Goal: Navigation & Orientation: Find specific page/section

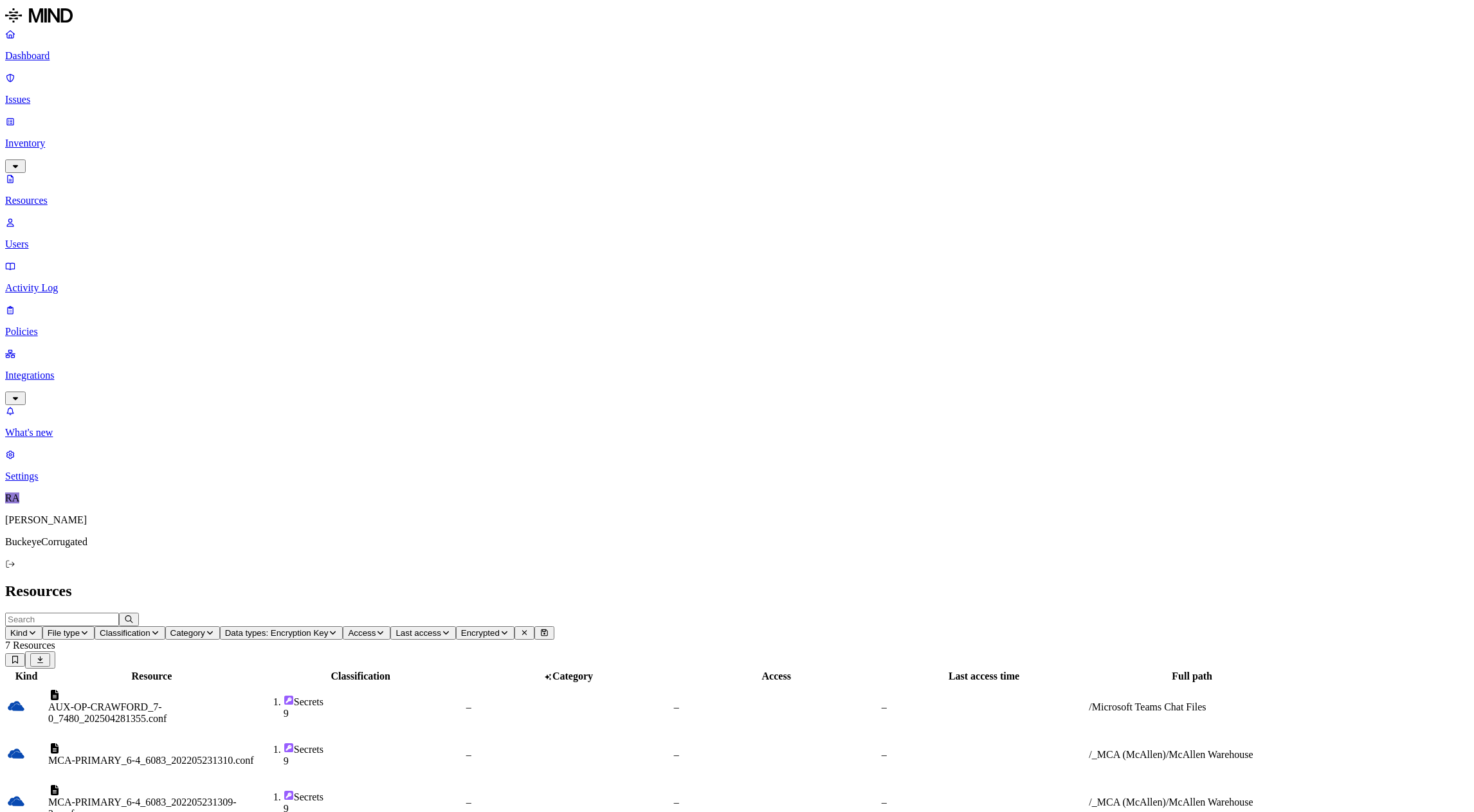
click at [55, 60] on p "Dashboard" at bounding box center [737, 56] width 1463 height 12
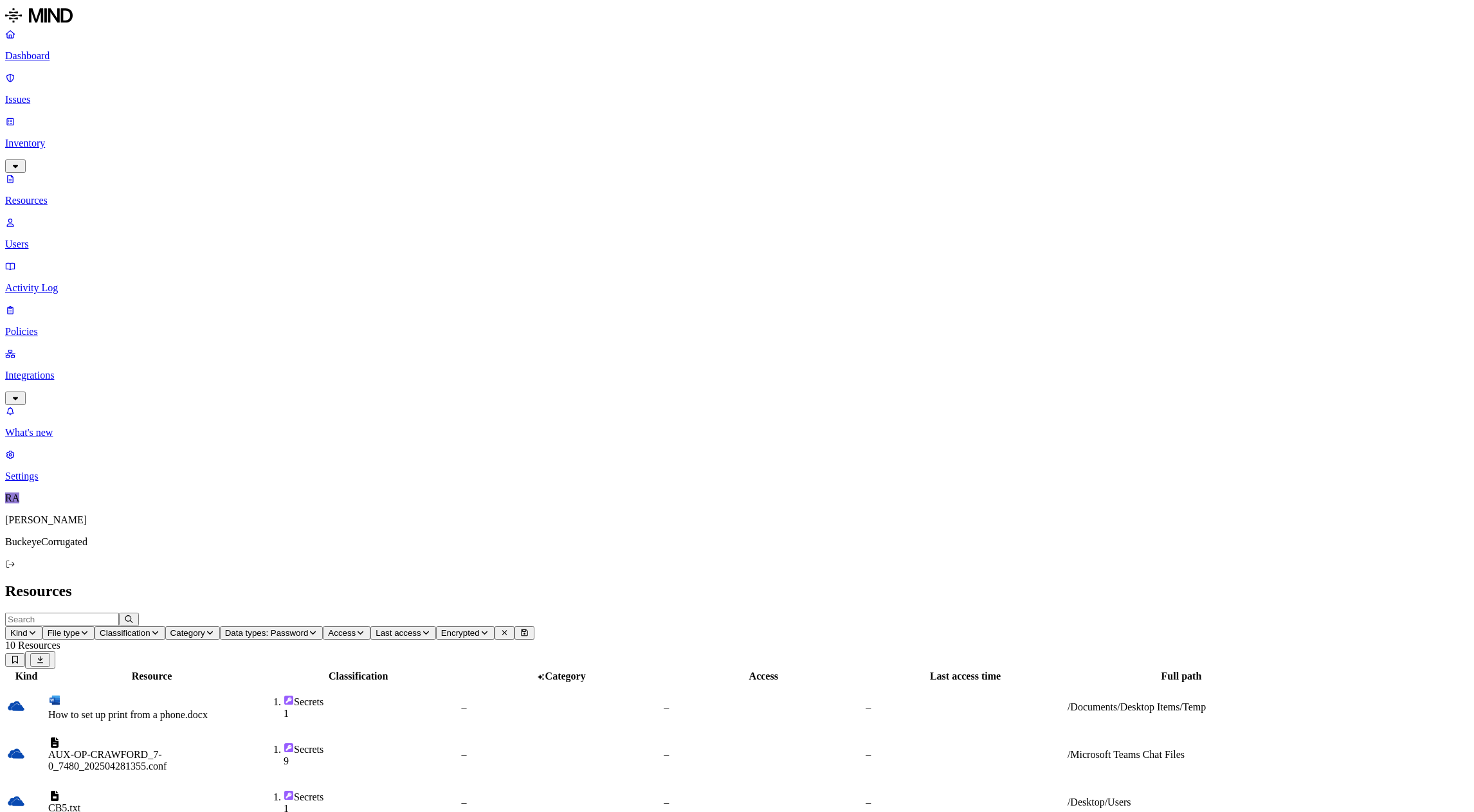
click at [54, 53] on p "Dashboard" at bounding box center [737, 56] width 1463 height 12
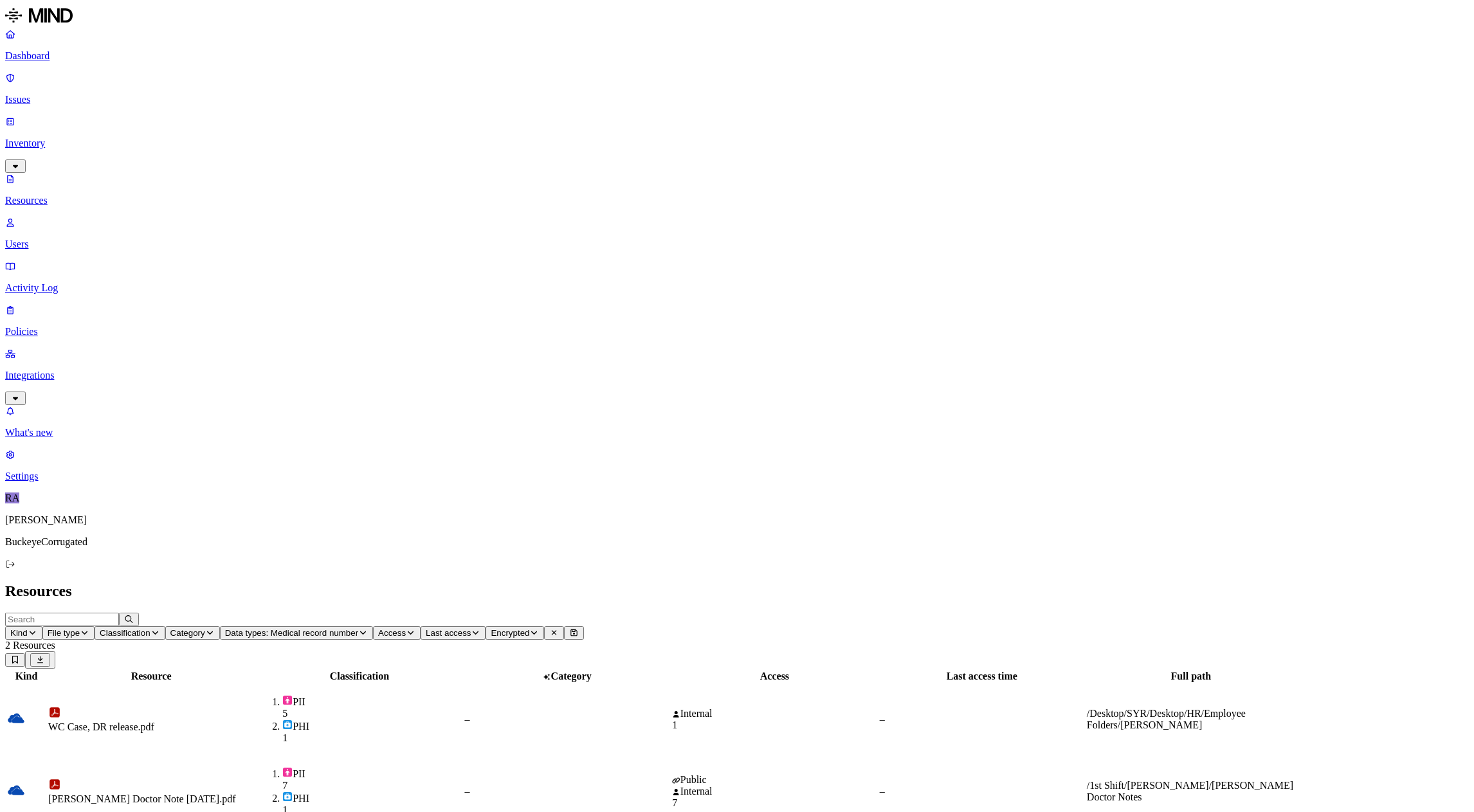
click at [44, 57] on p "Dashboard" at bounding box center [737, 56] width 1463 height 12
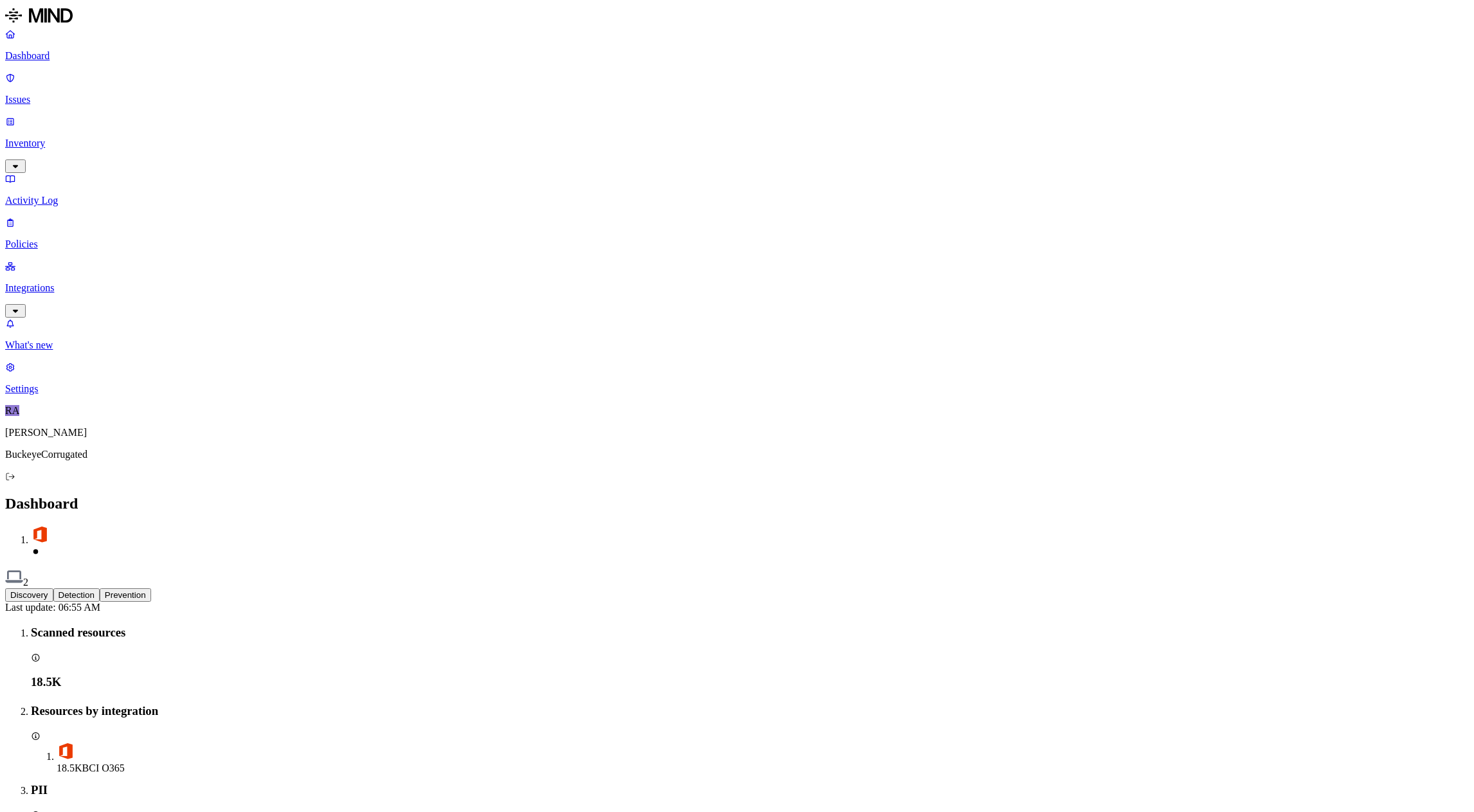
click at [44, 282] on p "Integrations" at bounding box center [737, 288] width 1463 height 12
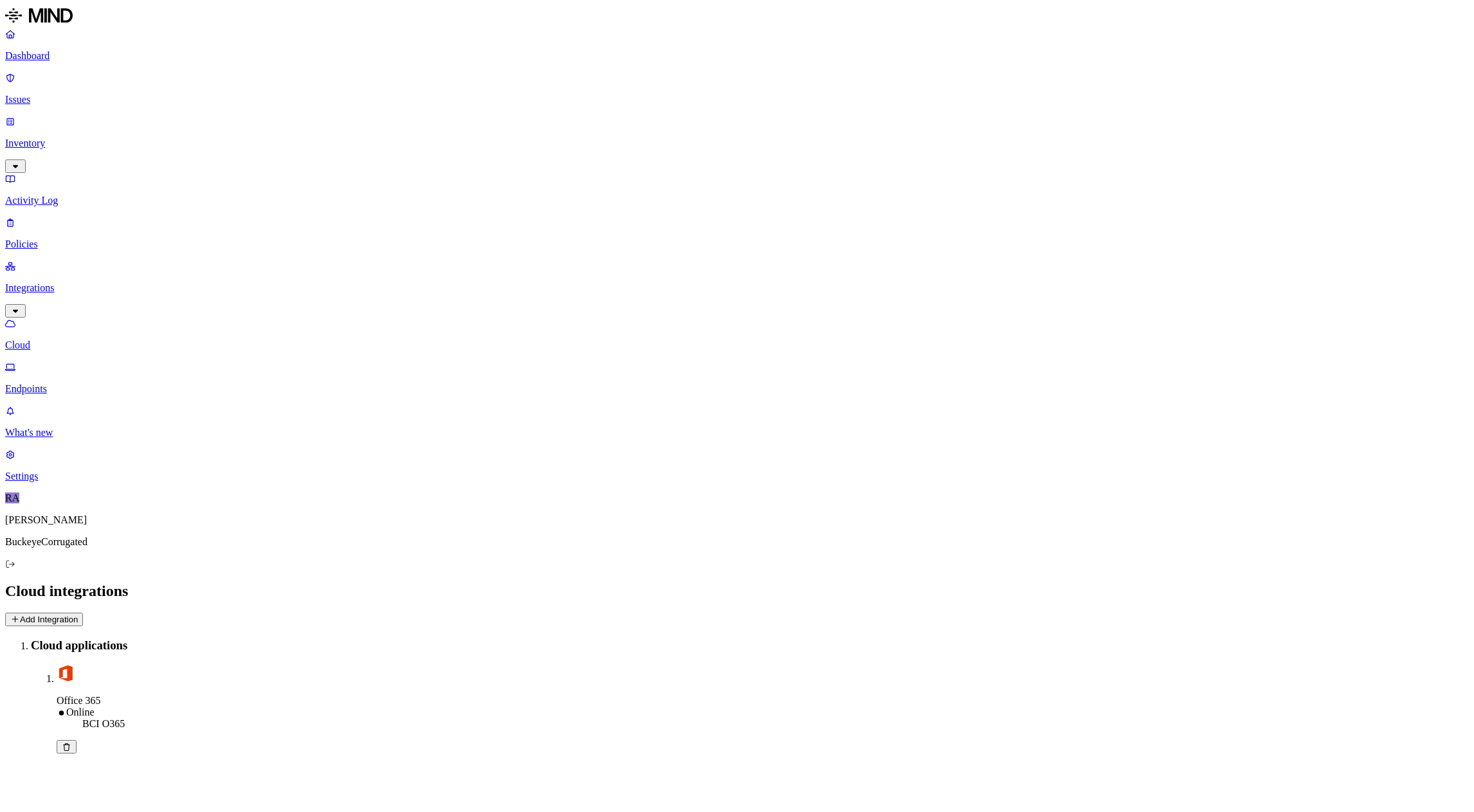
click at [62, 383] on p "Endpoints" at bounding box center [737, 389] width 1463 height 12
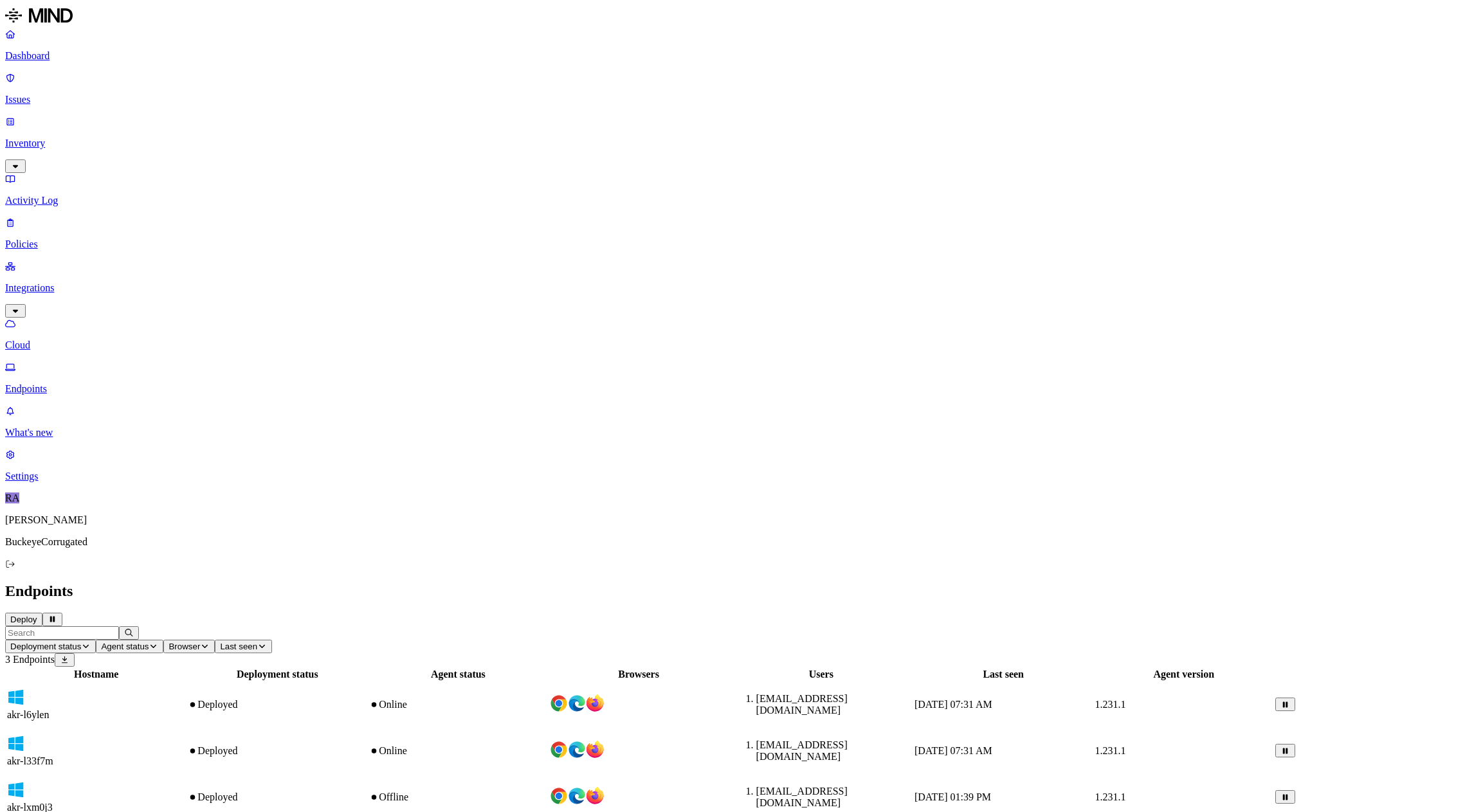
click at [547, 745] on div "Online" at bounding box center [458, 750] width 177 height 12
